Goal: Task Accomplishment & Management: Manage account settings

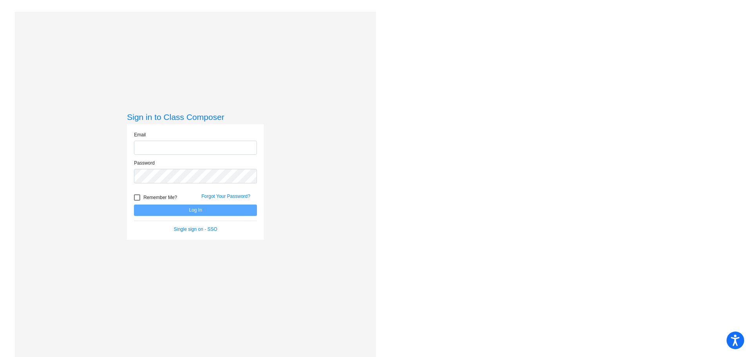
click at [165, 144] on input "email" at bounding box center [195, 148] width 123 height 14
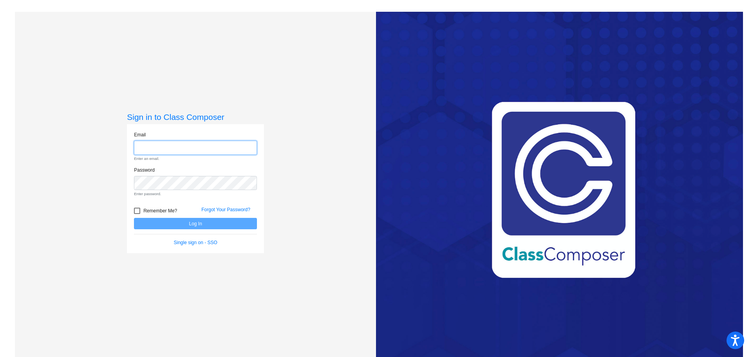
type input "[EMAIL_ADDRESS][DOMAIN_NAME]"
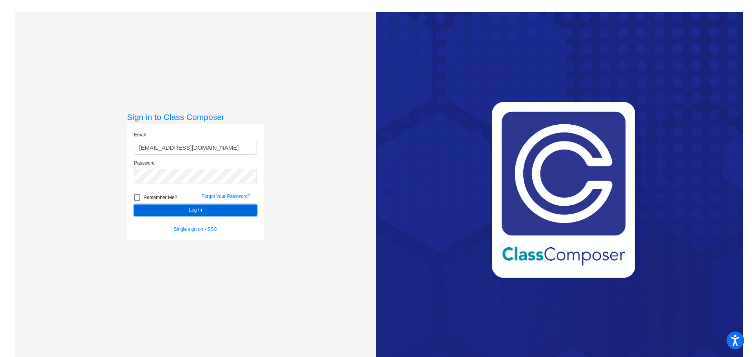
click at [172, 206] on button "Log In" at bounding box center [195, 210] width 123 height 11
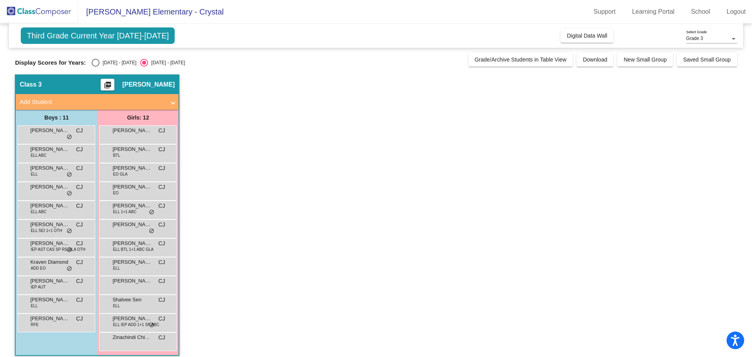
click at [102, 64] on div "[DATE] - [DATE]" at bounding box center [118, 62] width 37 height 7
click at [96, 67] on input "[DATE] - [DATE]" at bounding box center [95, 67] width 0 height 0
radio input "true"
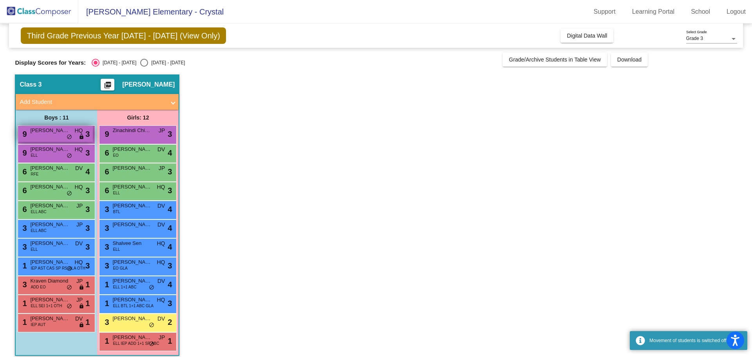
scroll to position [7, 0]
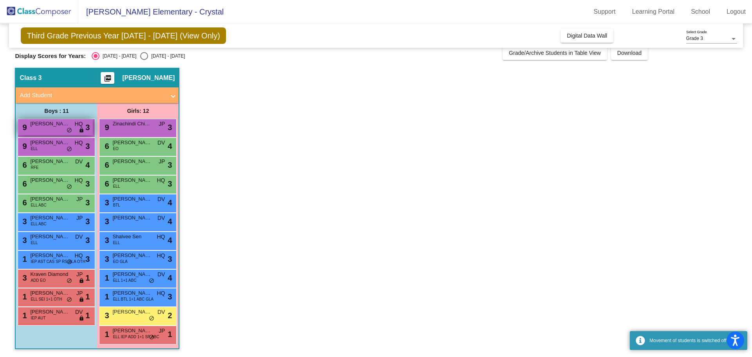
click at [76, 127] on span "HQ" at bounding box center [78, 124] width 8 height 8
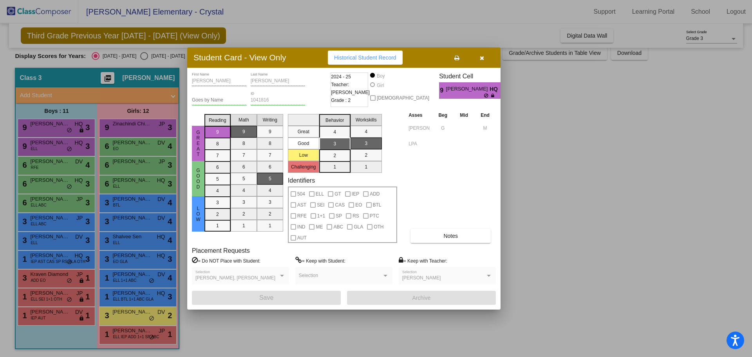
click at [485, 58] on button "button" at bounding box center [481, 58] width 25 height 14
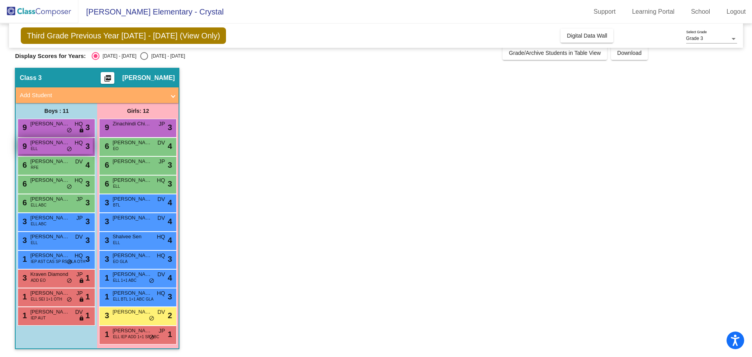
click at [56, 146] on span "[PERSON_NAME]" at bounding box center [49, 143] width 39 height 8
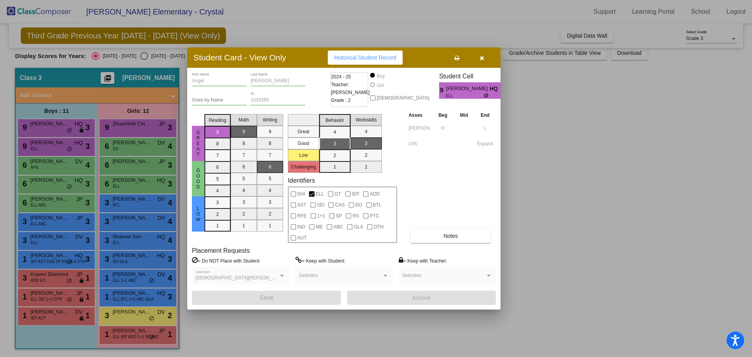
click at [487, 57] on button "button" at bounding box center [481, 58] width 25 height 14
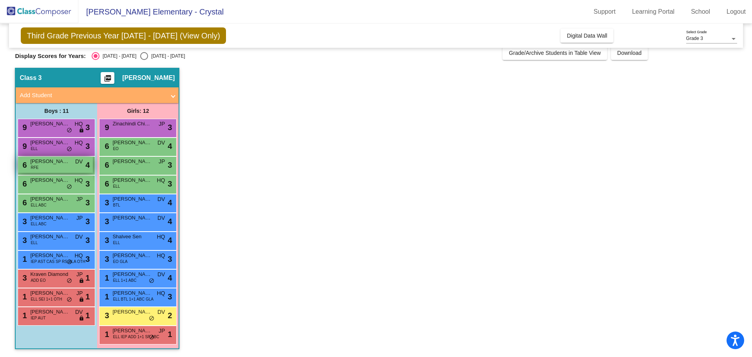
click at [34, 168] on span "RFE" at bounding box center [35, 168] width 8 height 6
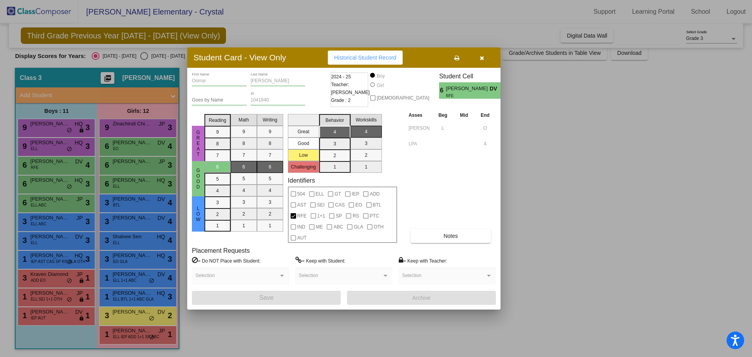
click at [484, 59] on button "button" at bounding box center [481, 58] width 25 height 14
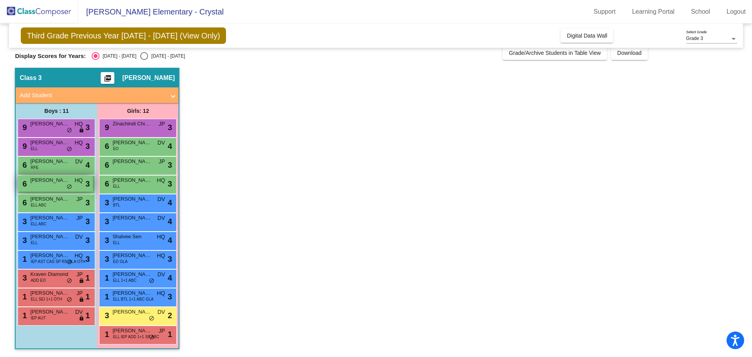
click at [33, 184] on span "[PERSON_NAME]" at bounding box center [49, 180] width 39 height 8
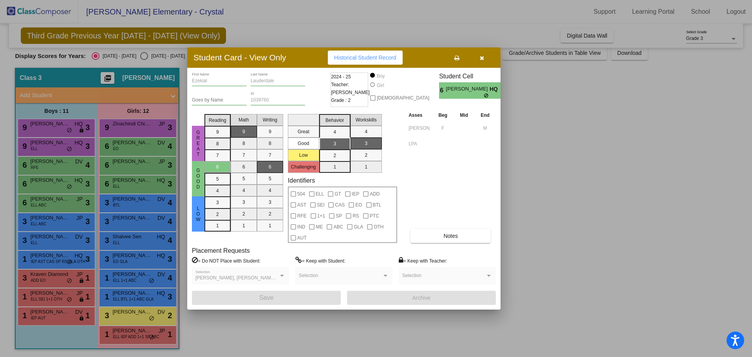
click at [481, 62] on button "button" at bounding box center [481, 58] width 25 height 14
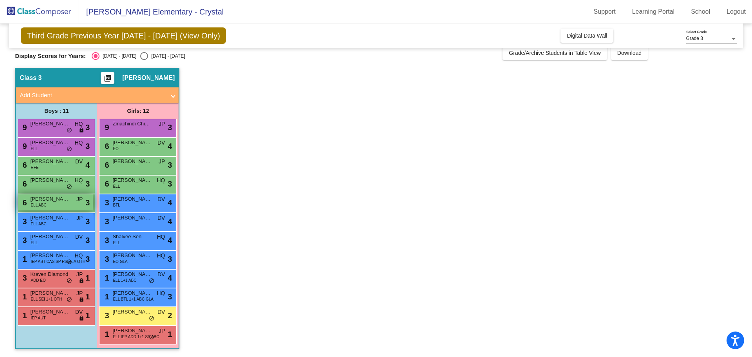
click at [61, 199] on span "[PERSON_NAME]" at bounding box center [49, 199] width 39 height 8
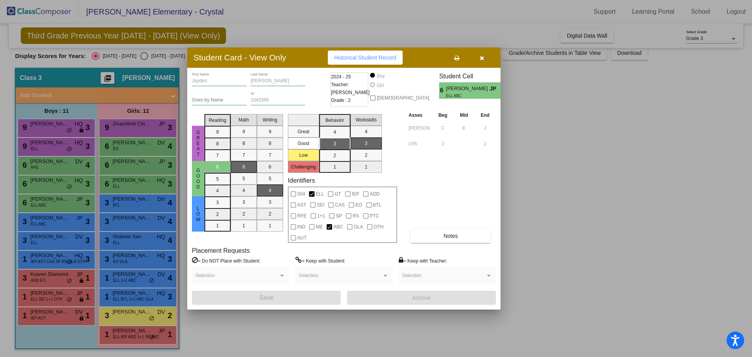
click at [482, 59] on icon "button" at bounding box center [482, 57] width 4 height 5
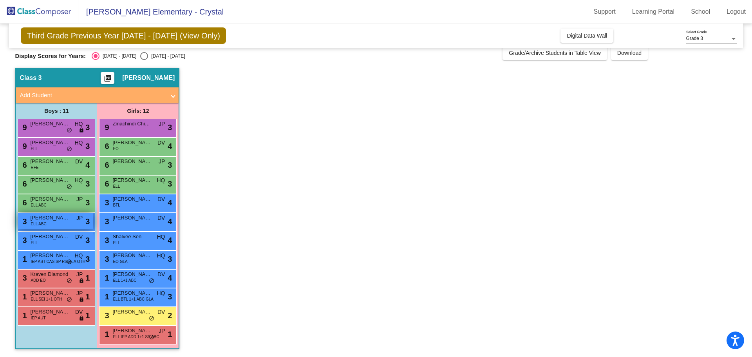
click at [48, 221] on span "[PERSON_NAME]" at bounding box center [49, 218] width 39 height 8
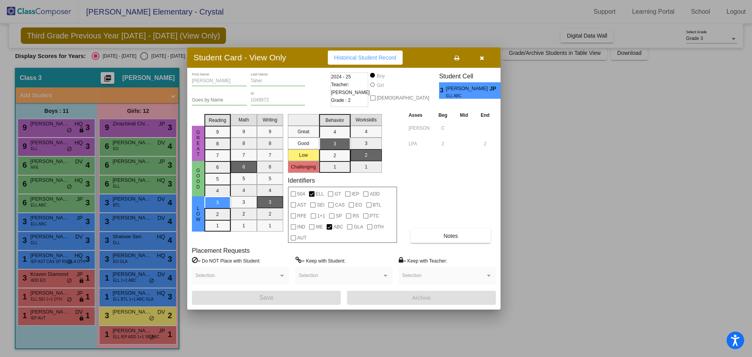
click at [480, 61] on button "button" at bounding box center [481, 58] width 25 height 14
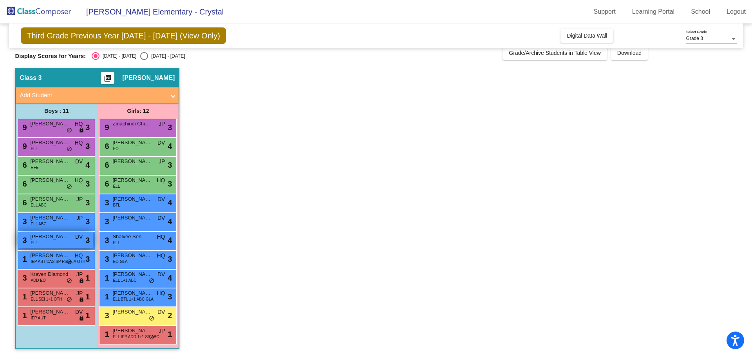
click at [34, 241] on span "ELL" at bounding box center [34, 243] width 7 height 6
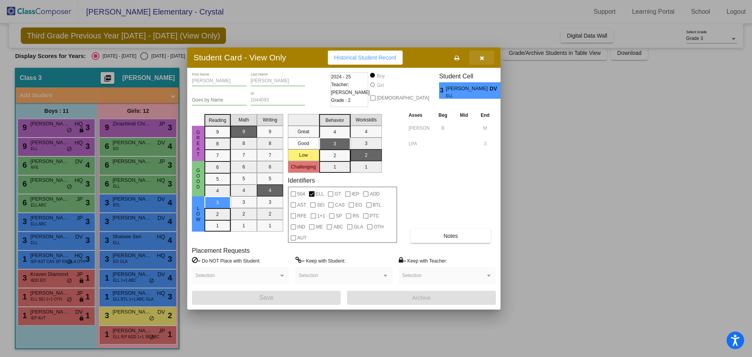
click at [480, 60] on icon "button" at bounding box center [482, 57] width 4 height 5
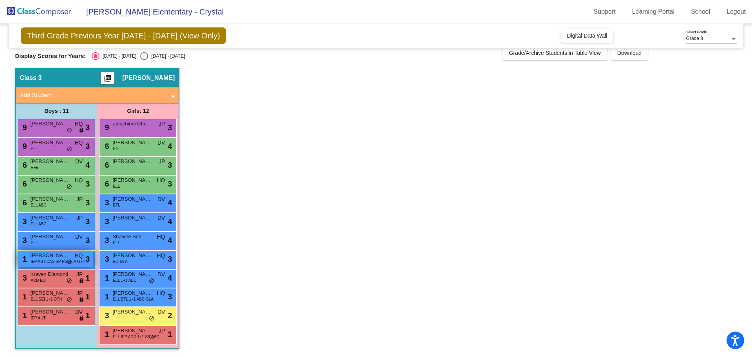
click at [58, 255] on span "[PERSON_NAME]" at bounding box center [49, 256] width 39 height 8
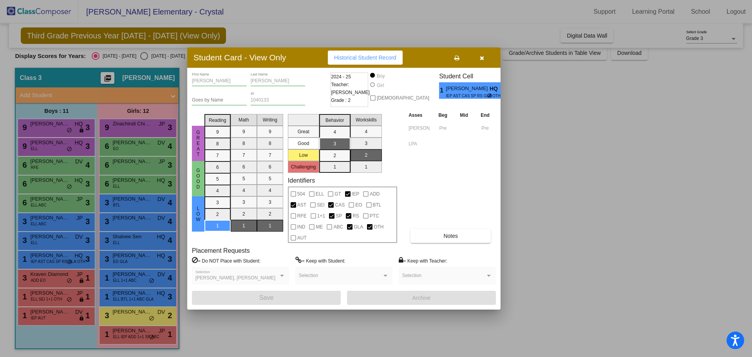
click at [486, 58] on button "button" at bounding box center [481, 58] width 25 height 14
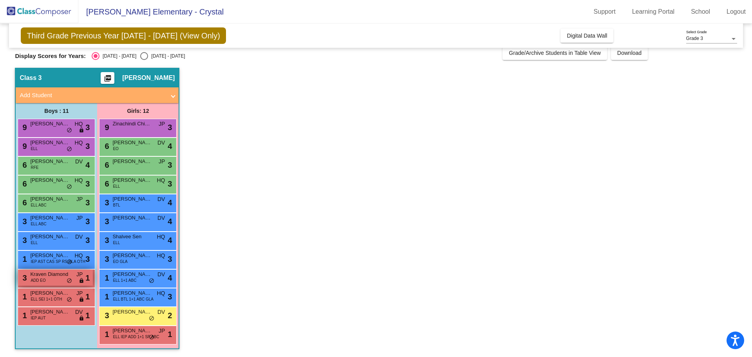
click at [53, 272] on span "Kraven Diamond" at bounding box center [49, 274] width 39 height 8
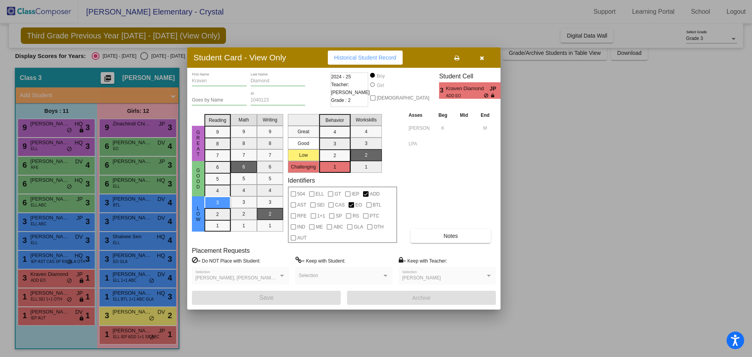
click at [478, 62] on button "button" at bounding box center [481, 58] width 25 height 14
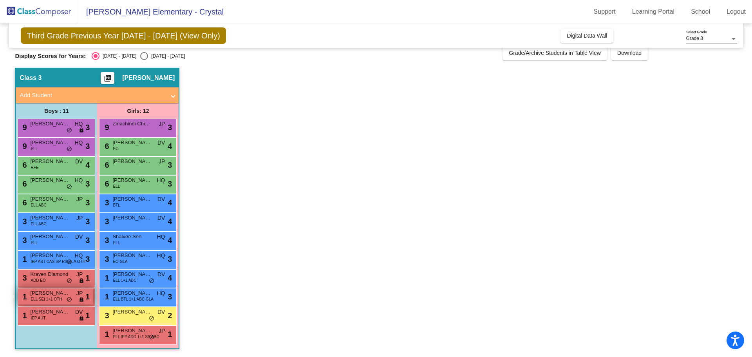
click at [59, 295] on span "[PERSON_NAME]" at bounding box center [49, 293] width 39 height 8
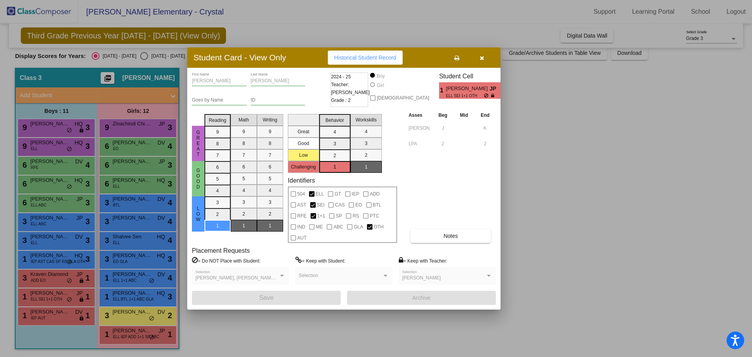
click at [488, 58] on button "button" at bounding box center [481, 58] width 25 height 14
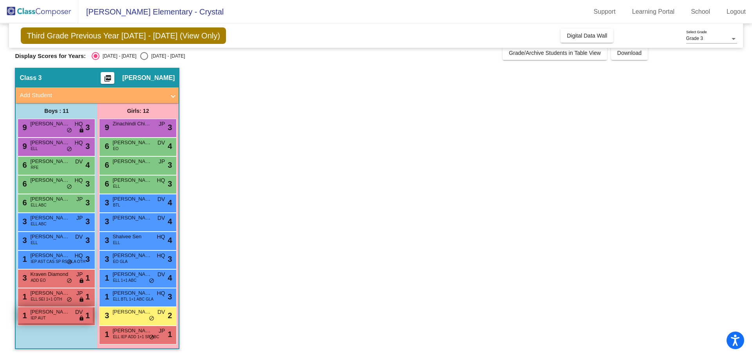
click at [49, 314] on span "[PERSON_NAME]" at bounding box center [49, 312] width 39 height 8
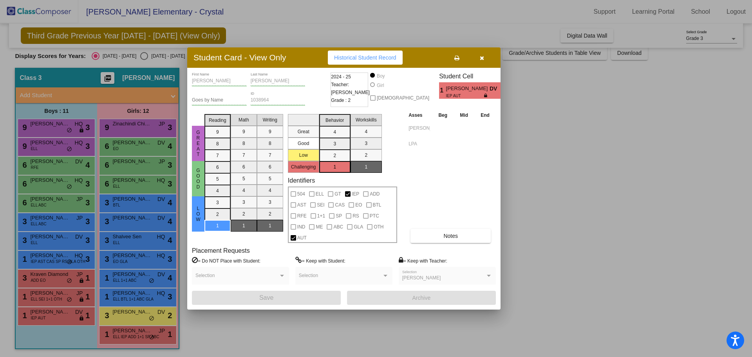
click at [486, 58] on button "button" at bounding box center [481, 58] width 25 height 14
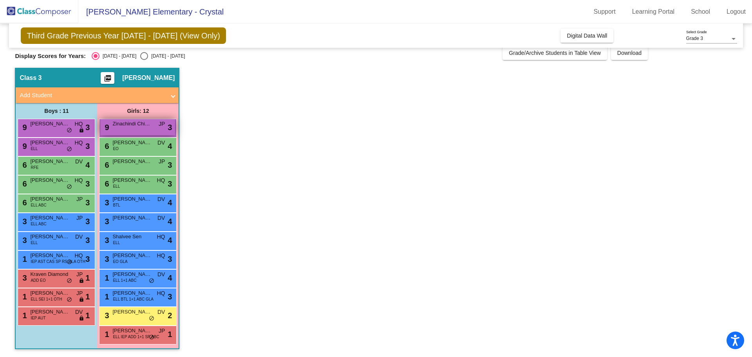
click at [154, 131] on div "9 Zinachindi [GEOGRAPHIC_DATA][PERSON_NAME] lock do_not_disturb_alt 3" at bounding box center [137, 127] width 75 height 16
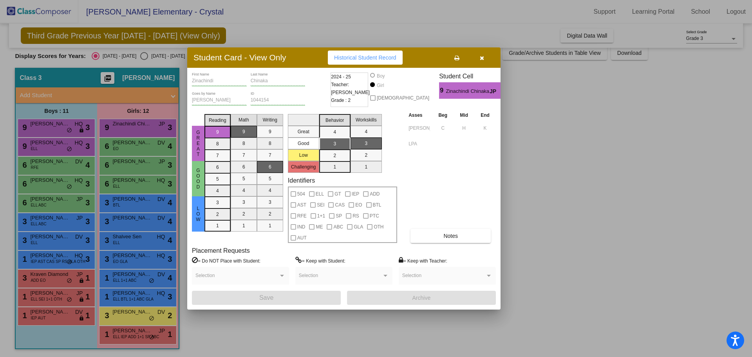
click at [483, 60] on icon "button" at bounding box center [482, 57] width 4 height 5
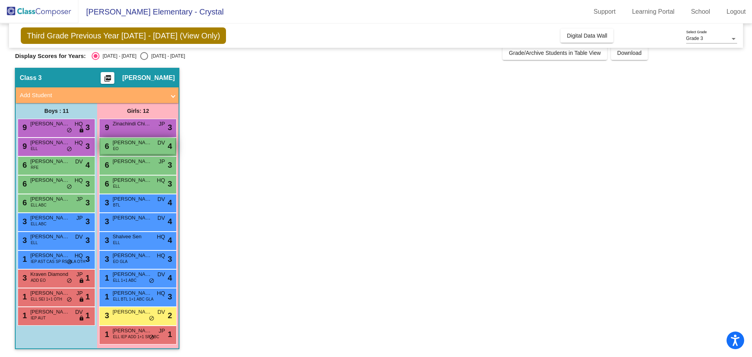
click at [123, 140] on span "[PERSON_NAME] [PERSON_NAME]" at bounding box center [131, 143] width 39 height 8
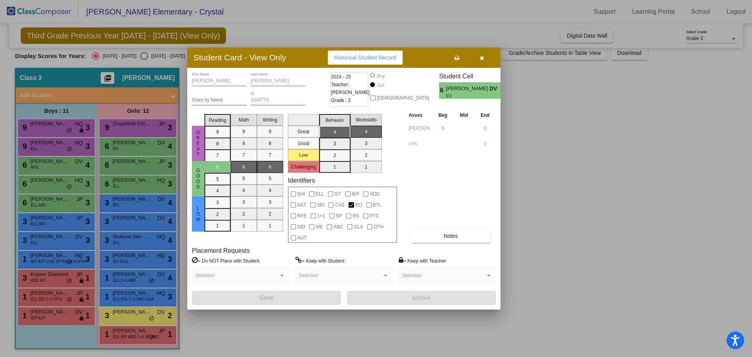
click at [475, 62] on button "button" at bounding box center [481, 58] width 25 height 14
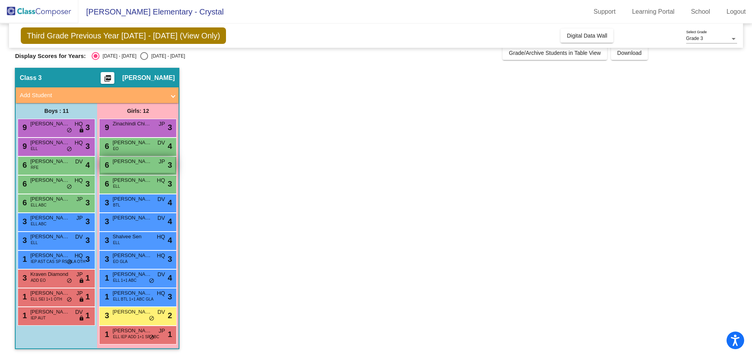
click at [123, 160] on span "[PERSON_NAME]" at bounding box center [131, 162] width 39 height 8
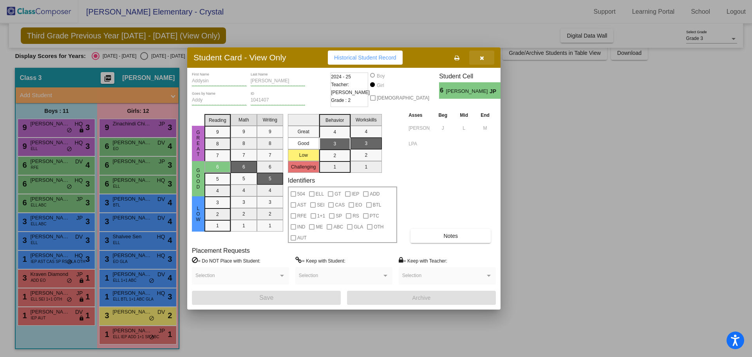
click at [484, 60] on button "button" at bounding box center [481, 58] width 25 height 14
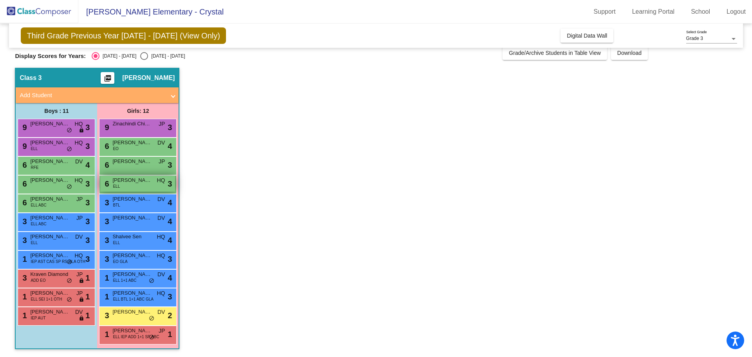
click at [137, 185] on div "6 [PERSON_NAME] ELL HQ lock do_not_disturb_alt 3" at bounding box center [137, 184] width 75 height 16
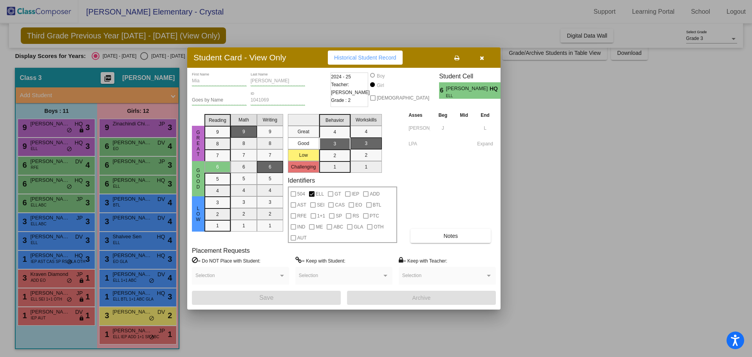
click at [483, 60] on icon "button" at bounding box center [482, 57] width 4 height 5
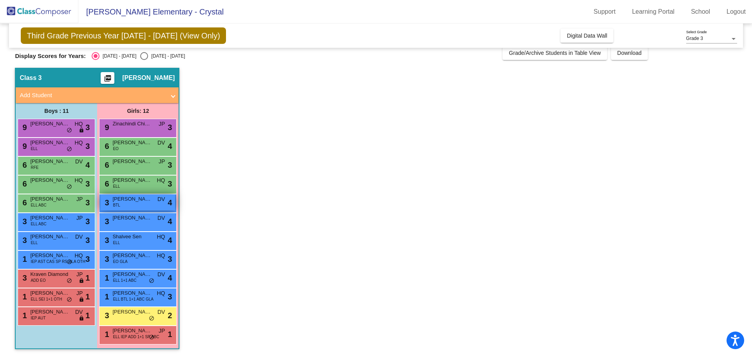
click at [136, 199] on span "[PERSON_NAME]" at bounding box center [131, 199] width 39 height 8
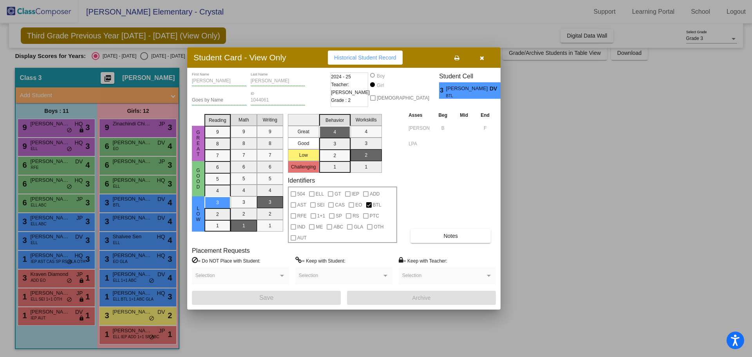
click at [486, 59] on button "button" at bounding box center [481, 58] width 25 height 14
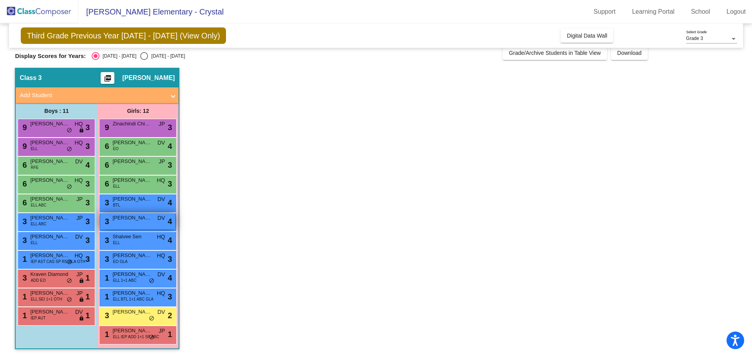
click at [137, 221] on span "[PERSON_NAME]" at bounding box center [131, 218] width 39 height 8
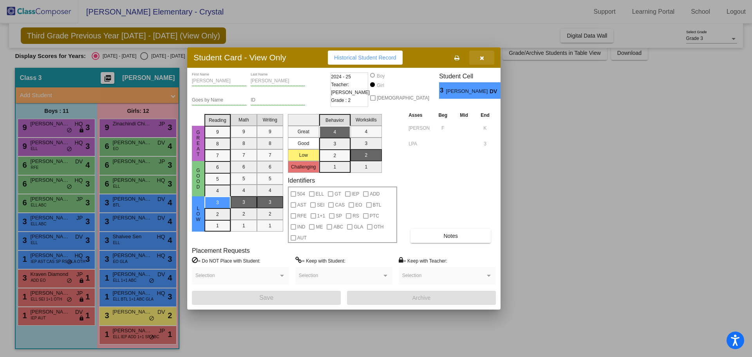
click at [485, 59] on button "button" at bounding box center [481, 58] width 25 height 14
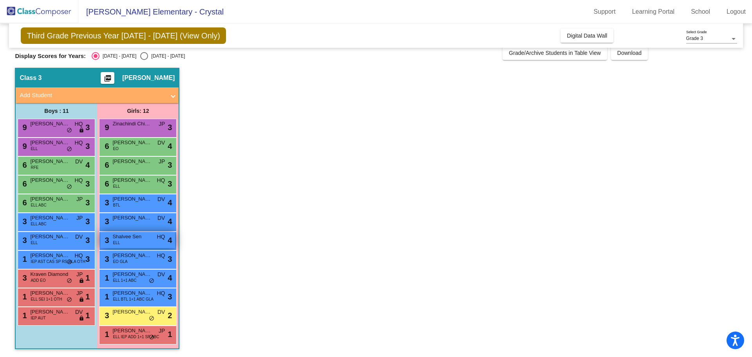
click at [131, 242] on div "3 Shalvee Sen ELL HQ lock do_not_disturb_alt 4" at bounding box center [137, 240] width 75 height 16
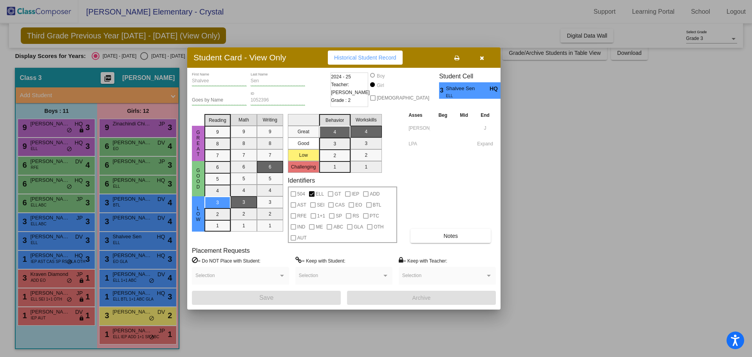
click at [482, 59] on icon "button" at bounding box center [482, 57] width 4 height 5
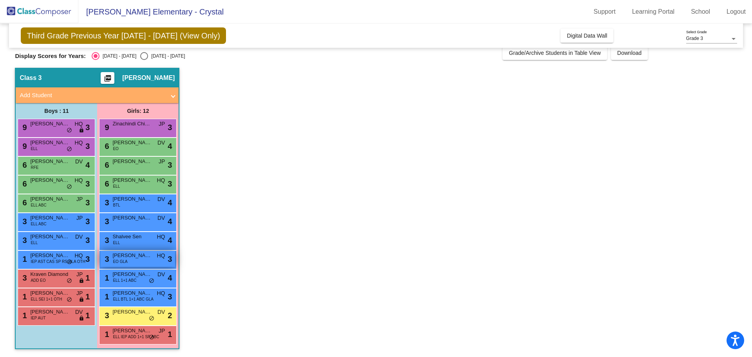
click at [138, 258] on span "[PERSON_NAME]" at bounding box center [131, 256] width 39 height 8
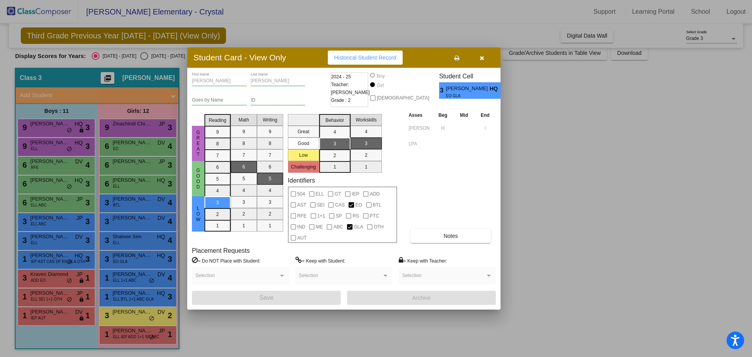
click at [489, 61] on button "button" at bounding box center [481, 58] width 25 height 14
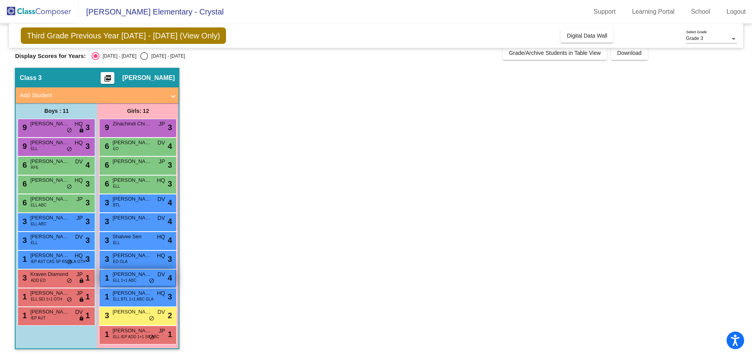
click at [151, 274] on span "[PERSON_NAME]" at bounding box center [131, 274] width 39 height 8
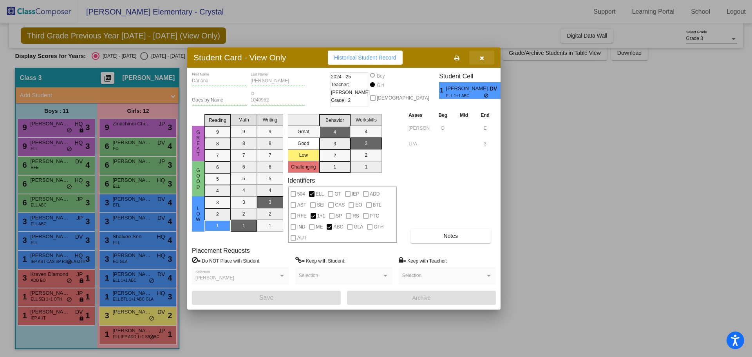
click at [483, 61] on icon "button" at bounding box center [482, 57] width 4 height 5
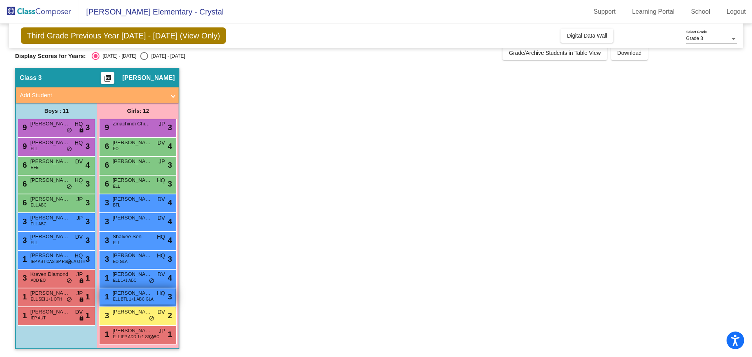
click at [143, 296] on span "ELL BTL 1+1 ABC GLA" at bounding box center [133, 299] width 41 height 6
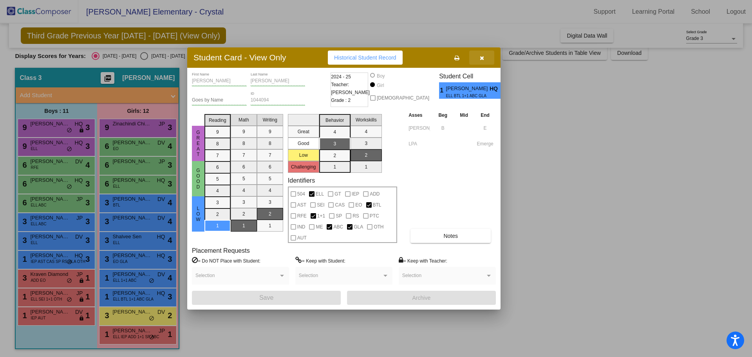
click at [484, 55] on span "button" at bounding box center [482, 57] width 4 height 6
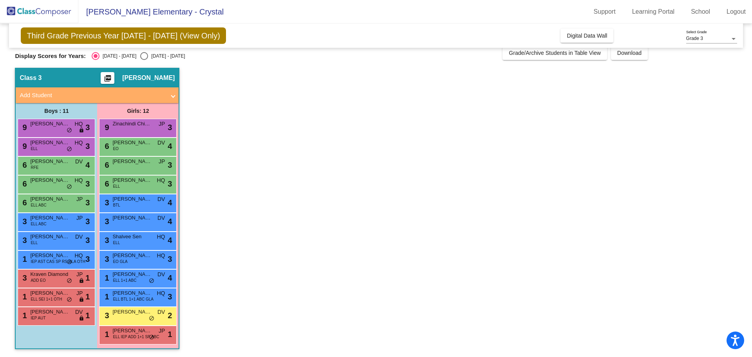
click at [152, 306] on div "1 [PERSON_NAME] ELL BTL 1+1 ABC GLA HQ lock do_not_disturb_alt 3" at bounding box center [138, 297] width 78 height 19
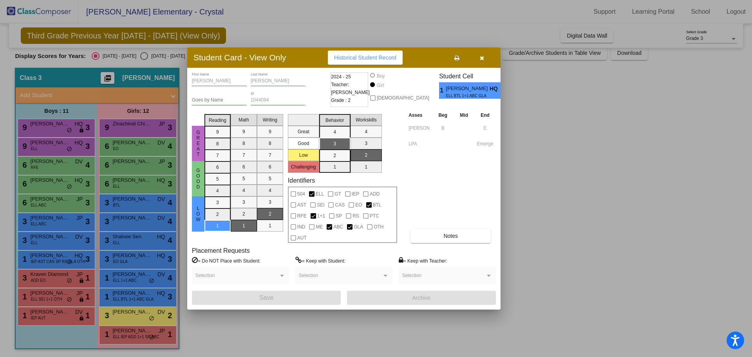
click at [486, 59] on button "button" at bounding box center [481, 58] width 25 height 14
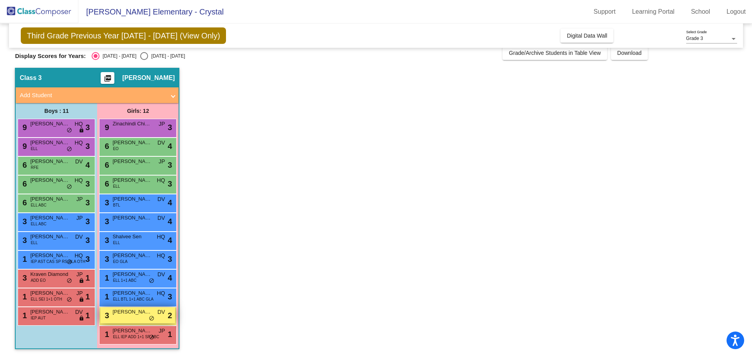
click at [154, 312] on div "3 [PERSON_NAME] DV lock do_not_disturb_alt 2" at bounding box center [137, 315] width 75 height 16
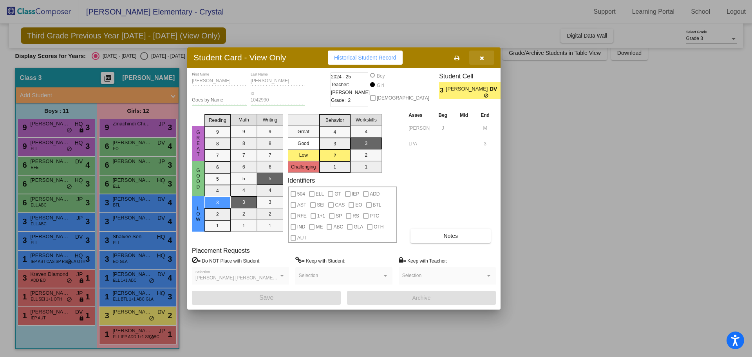
click at [484, 61] on button "button" at bounding box center [481, 58] width 25 height 14
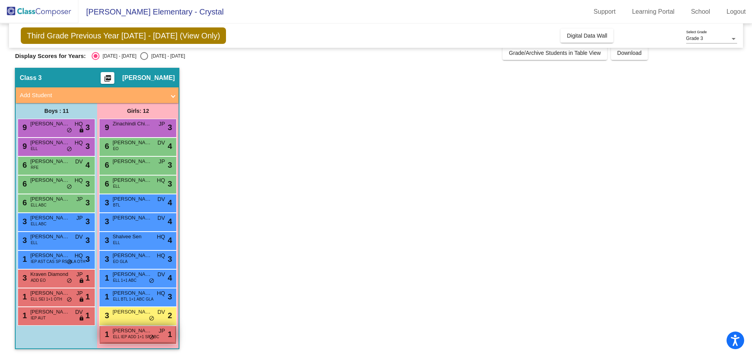
click at [155, 335] on span "ELL IEP ADD 1+1 SP ABC" at bounding box center [136, 337] width 46 height 6
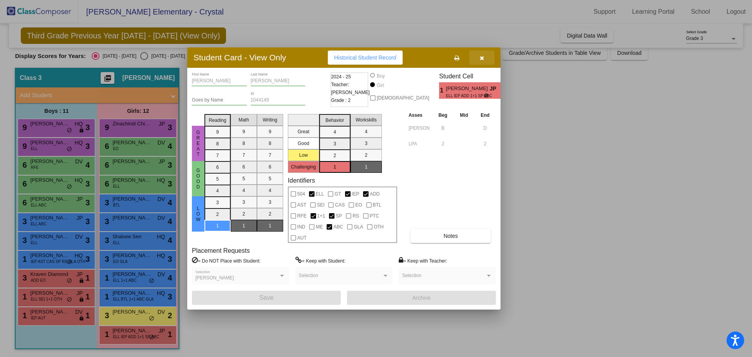
click at [482, 60] on icon "button" at bounding box center [482, 57] width 4 height 5
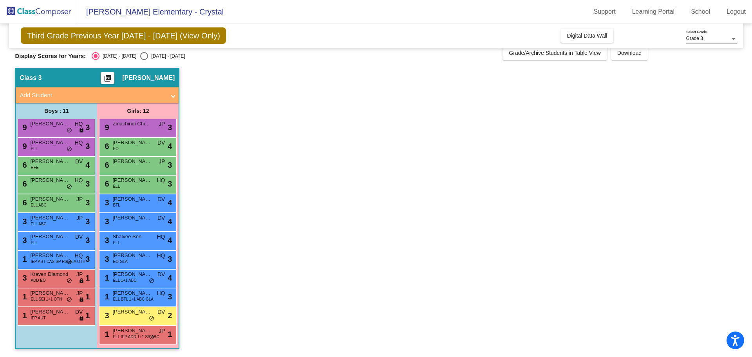
scroll to position [0, 0]
